Goal: Task Accomplishment & Management: Use online tool/utility

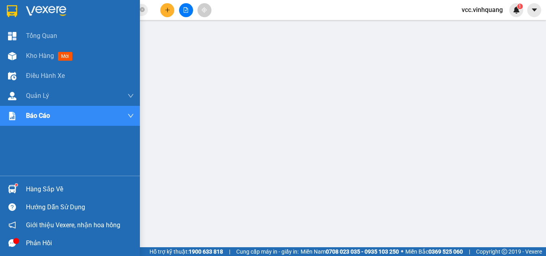
scroll to position [20, 0]
click at [36, 189] on div "Hàng sắp về" at bounding box center [80, 190] width 108 height 12
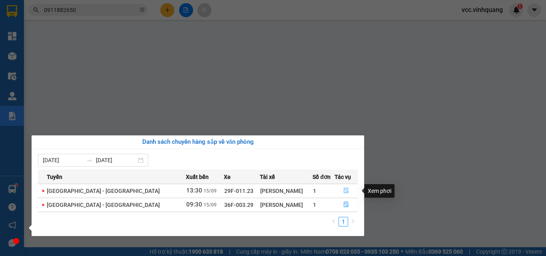
click at [344, 190] on icon "file-done" at bounding box center [347, 191] width 6 height 6
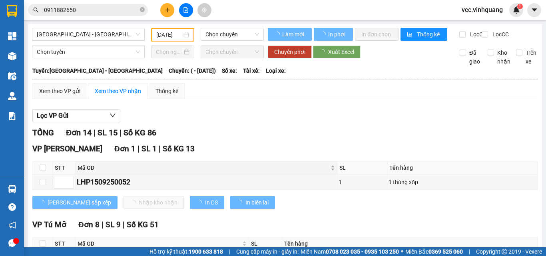
type input "[DATE]"
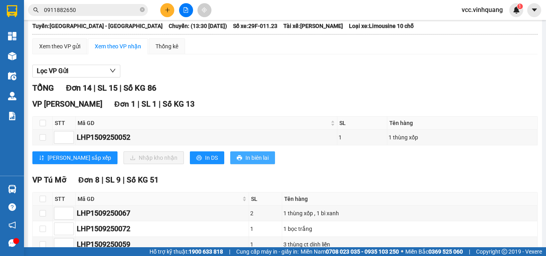
scroll to position [40, 0]
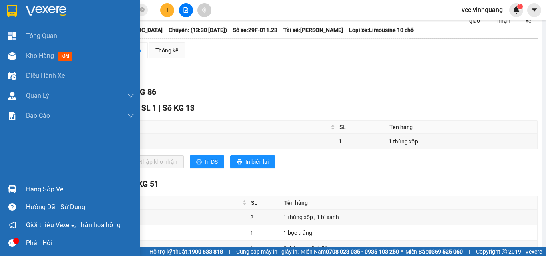
click at [44, 184] on div "Hàng sắp về" at bounding box center [80, 190] width 108 height 12
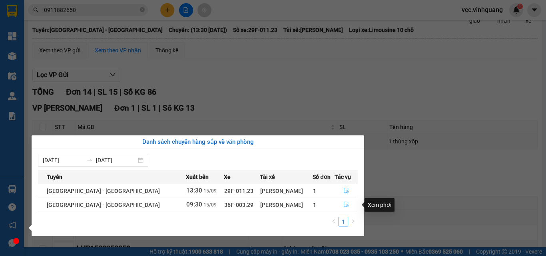
click at [344, 206] on icon "file-done" at bounding box center [347, 205] width 6 height 6
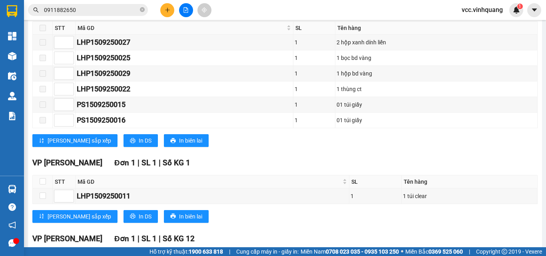
scroll to position [560, 0]
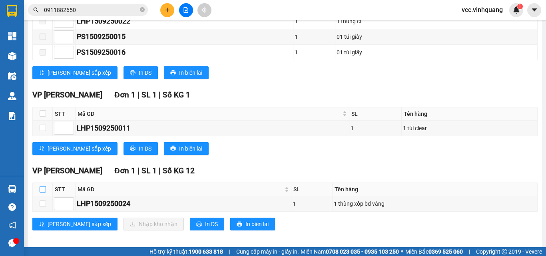
click at [39, 196] on th at bounding box center [43, 189] width 20 height 13
click at [43, 193] on input "checkbox" at bounding box center [43, 189] width 6 height 6
checkbox input "true"
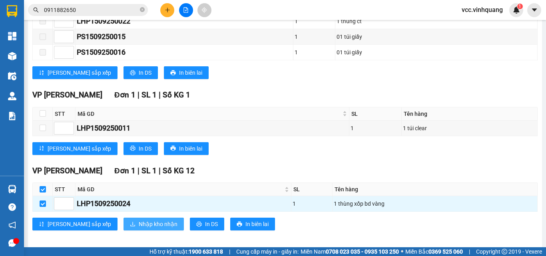
click at [139, 228] on span "Nhập kho nhận" at bounding box center [158, 224] width 39 height 9
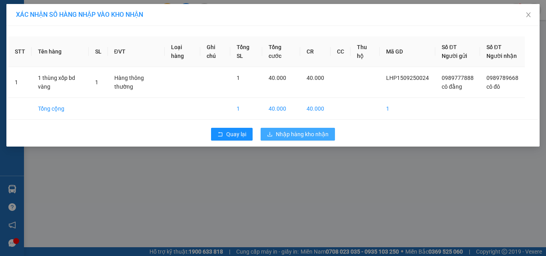
click at [299, 139] on span "Nhập hàng kho nhận" at bounding box center [302, 134] width 53 height 9
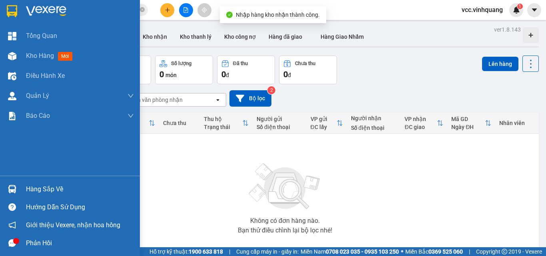
click at [44, 190] on div "Hàng sắp về" at bounding box center [80, 190] width 108 height 12
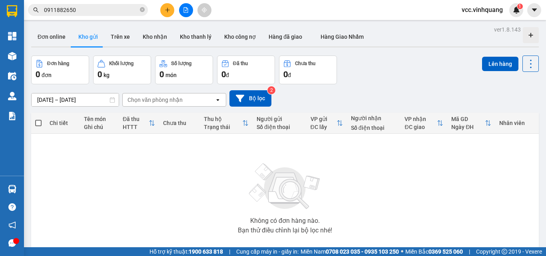
click at [400, 176] on section "Kết quả tìm kiếm ( 50 ) Bộ lọc Mã ĐH Trạng thái Món hàng Thu hộ Tổng cước Chưa …" at bounding box center [273, 128] width 546 height 256
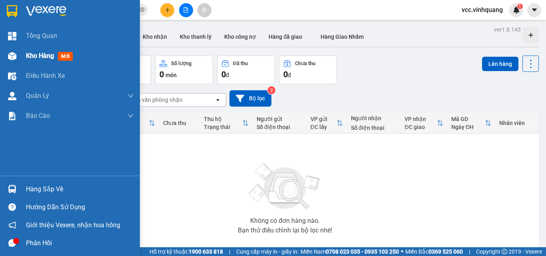
click at [40, 56] on span "Kho hàng" at bounding box center [40, 56] width 28 height 8
